Goal: Information Seeking & Learning: Learn about a topic

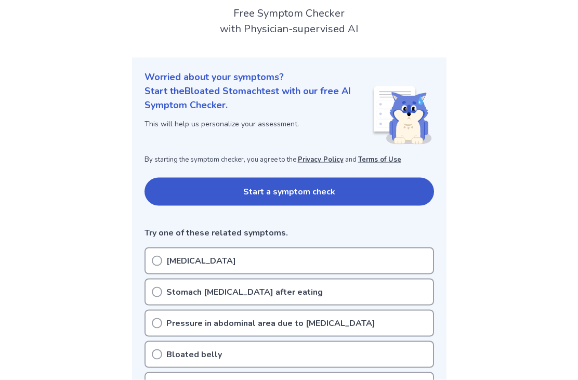
scroll to position [81, 0]
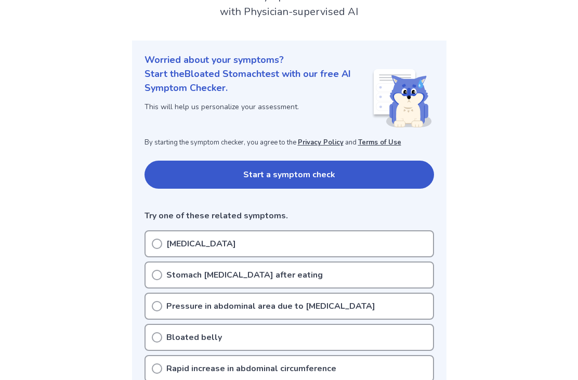
click at [393, 250] on div "[MEDICAL_DATA]" at bounding box center [288, 243] width 289 height 27
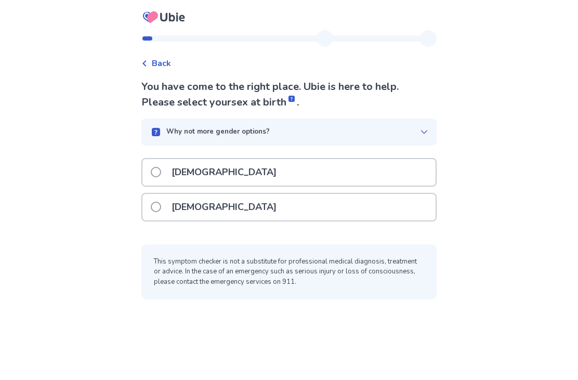
click at [167, 207] on label "Female" at bounding box center [217, 207] width 132 height 26
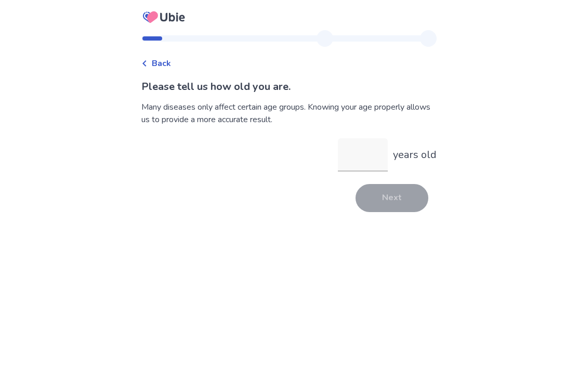
click at [359, 167] on input "years old" at bounding box center [363, 154] width 50 height 33
type input "**"
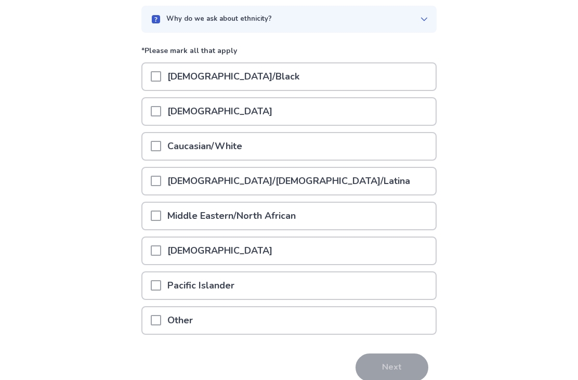
scroll to position [97, 0]
click at [351, 140] on div "Caucasian/White" at bounding box center [288, 146] width 293 height 26
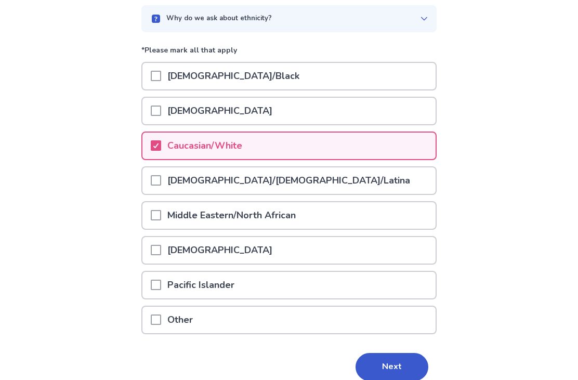
click at [391, 372] on button "Next" at bounding box center [391, 367] width 73 height 28
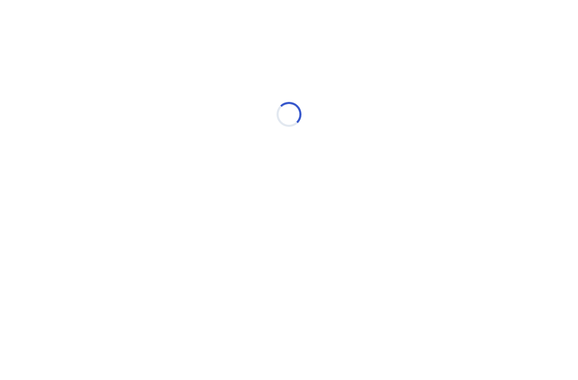
scroll to position [0, 0]
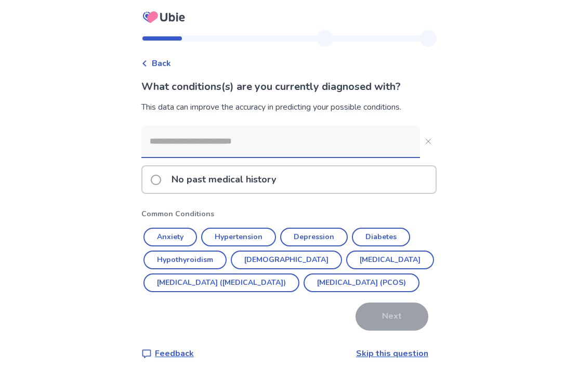
click at [282, 174] on p "No past medical history" at bounding box center [223, 179] width 117 height 26
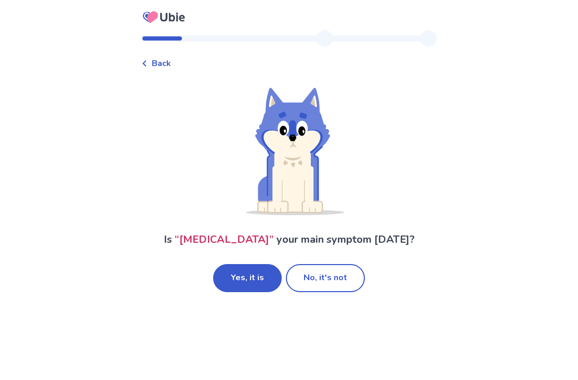
click at [256, 279] on button "Yes, it is" at bounding box center [247, 278] width 69 height 28
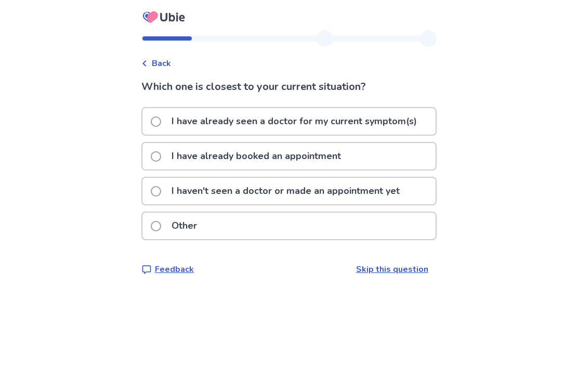
click at [339, 233] on div "Other" at bounding box center [288, 225] width 293 height 26
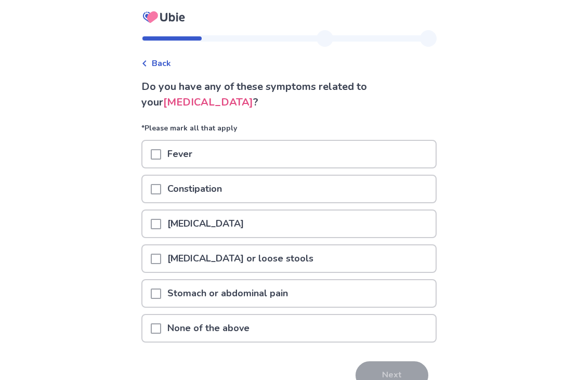
scroll to position [22, 0]
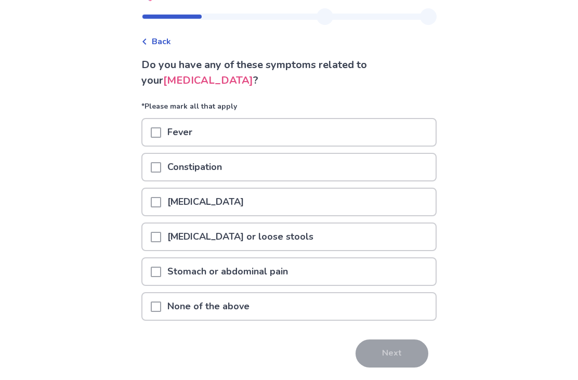
click at [352, 313] on div "None of the above" at bounding box center [288, 306] width 293 height 26
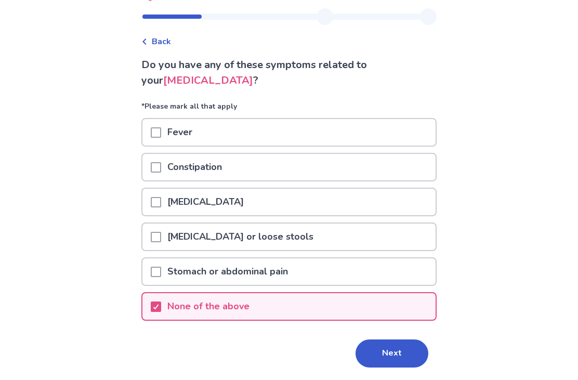
click at [385, 346] on button "Next" at bounding box center [391, 353] width 73 height 28
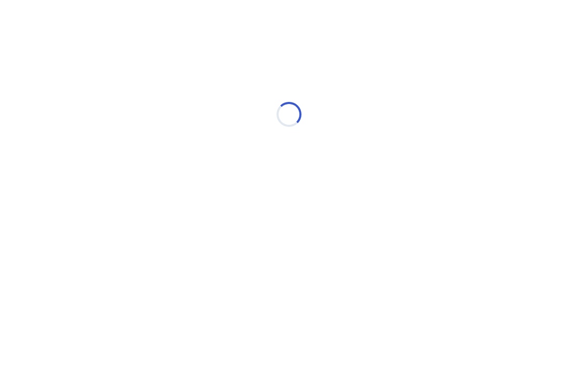
select select "*"
